Goal: Information Seeking & Learning: Learn about a topic

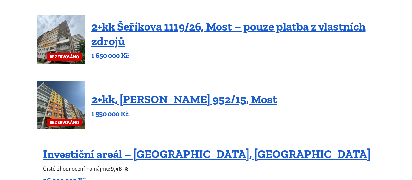
scroll to position [490, 0]
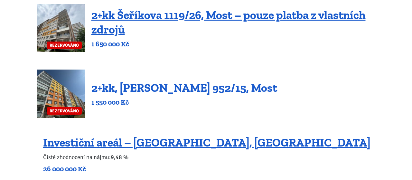
click at [190, 88] on link "2+kk, [PERSON_NAME] 952/15, Most" at bounding box center [184, 88] width 186 height 14
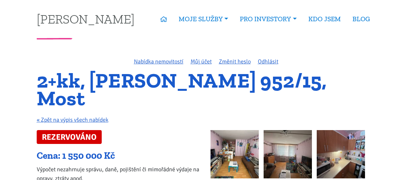
drag, startPoint x: 132, startPoint y: 86, endPoint x: 347, endPoint y: 79, distance: 215.9
click at [347, 79] on h1 "2+kk, [PERSON_NAME] 952/15, Most" at bounding box center [206, 89] width 339 height 35
copy h1 "[PERSON_NAME] 952/15, Most"
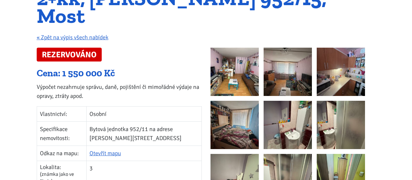
scroll to position [89, 0]
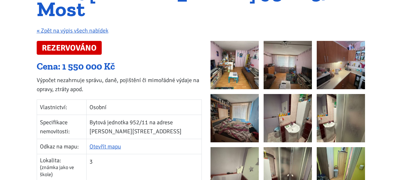
drag, startPoint x: 0, startPoint y: 69, endPoint x: 0, endPoint y: 59, distance: 10.3
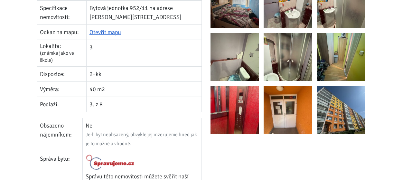
scroll to position [223, 0]
